Goal: Check status: Check status

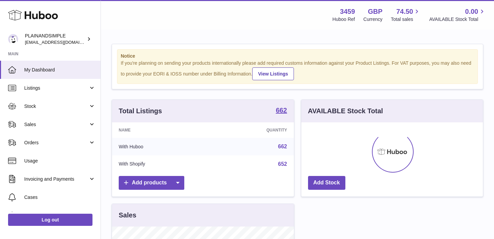
scroll to position [105, 182]
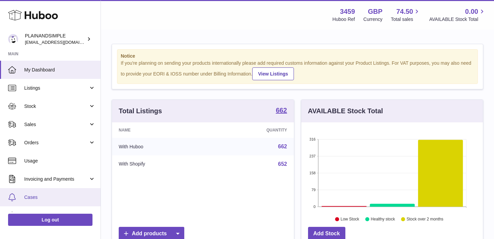
click at [57, 200] on link "Cases" at bounding box center [50, 197] width 101 height 18
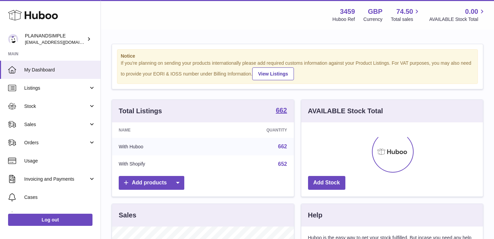
scroll to position [105, 182]
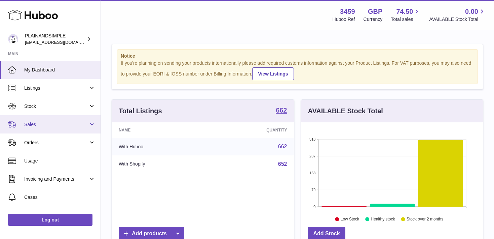
click at [92, 123] on link "Sales" at bounding box center [50, 124] width 101 height 18
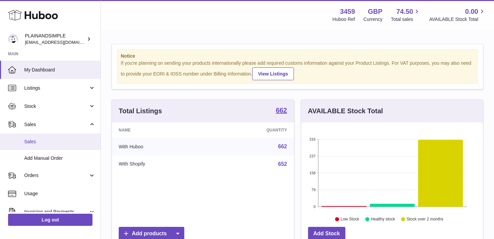
click at [76, 145] on link "Sales" at bounding box center [50, 141] width 101 height 16
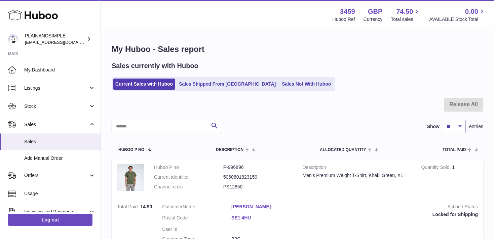
click at [140, 125] on input "text" at bounding box center [167, 125] width 110 height 13
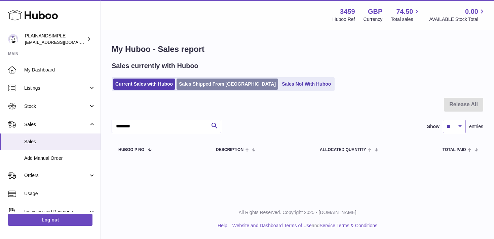
type input "********"
click at [208, 81] on link "Sales Shipped From [GEOGRAPHIC_DATA]" at bounding box center [228, 83] width 102 height 11
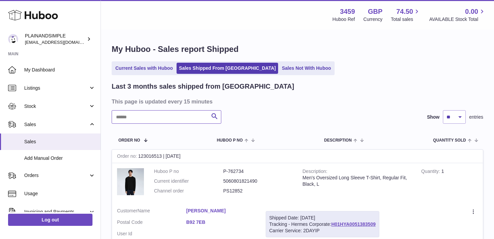
click at [137, 116] on input "text" at bounding box center [167, 116] width 110 height 13
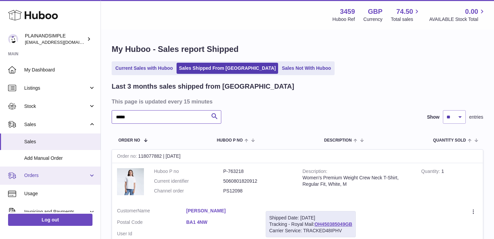
type input "*****"
click at [88, 174] on link "Orders" at bounding box center [50, 175] width 101 height 18
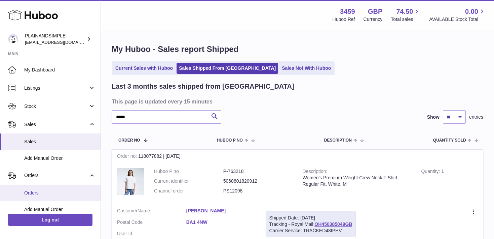
click at [72, 192] on span "Orders" at bounding box center [59, 192] width 71 height 6
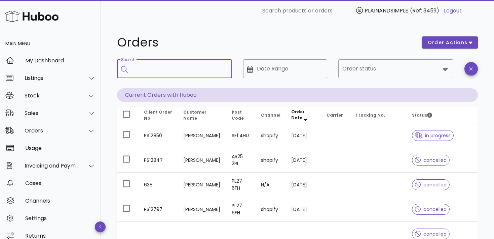
click at [179, 71] on input "Search" at bounding box center [179, 68] width 95 height 11
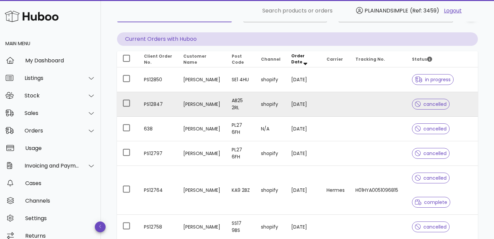
scroll to position [56, 0]
click at [429, 106] on span "cancelled" at bounding box center [431, 104] width 32 height 5
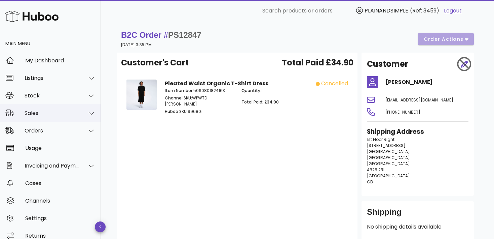
click at [94, 114] on div at bounding box center [91, 113] width 8 height 6
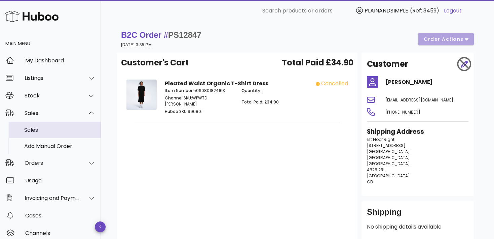
click at [68, 133] on div "Sales" at bounding box center [59, 130] width 71 height 14
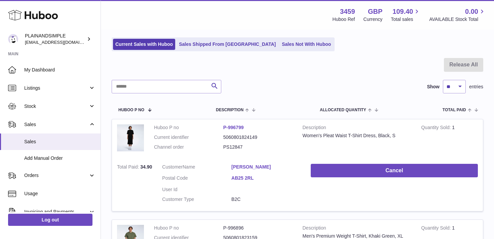
scroll to position [38, 0]
